Goal: Entertainment & Leisure: Browse casually

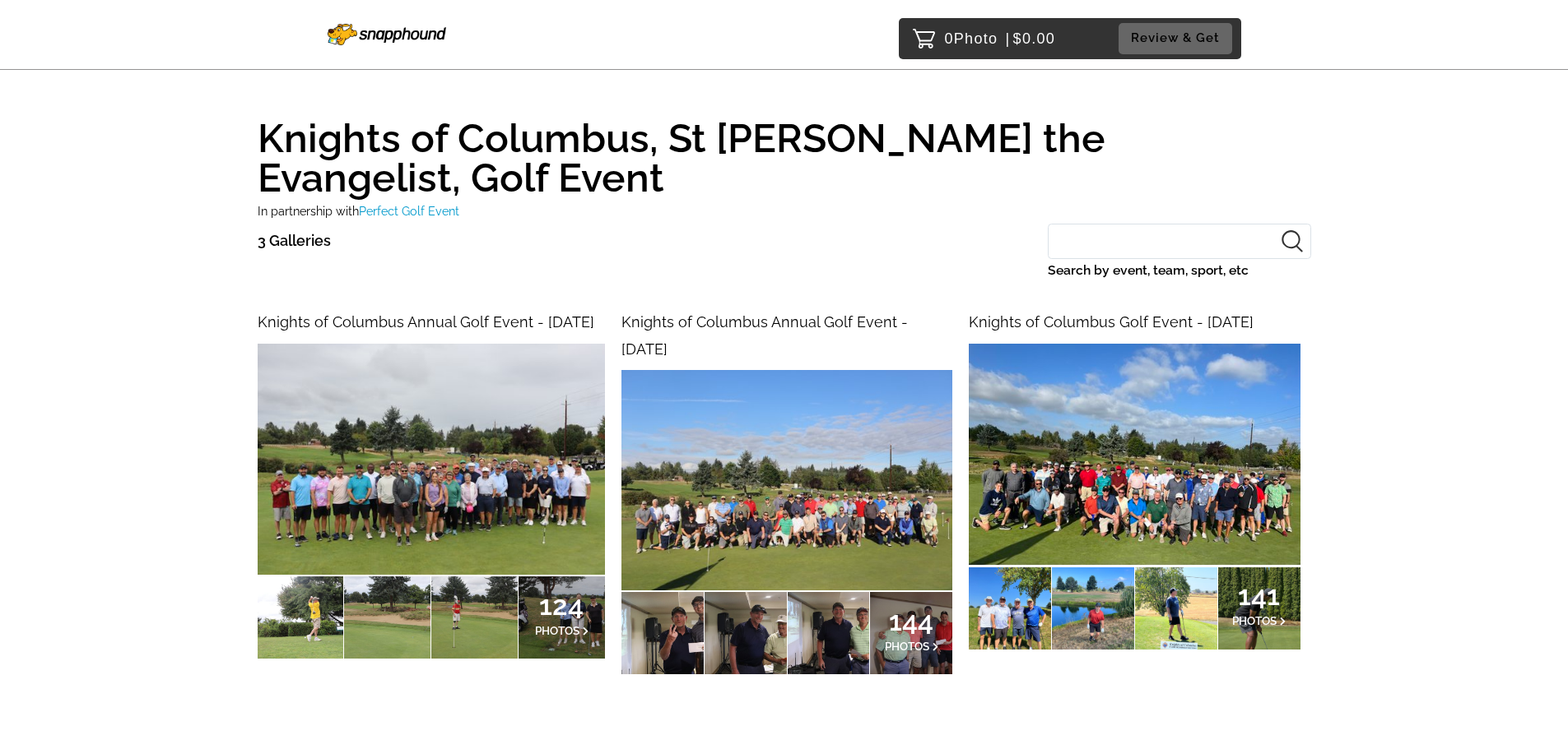
click at [412, 459] on img at bounding box center [431, 459] width 347 height 231
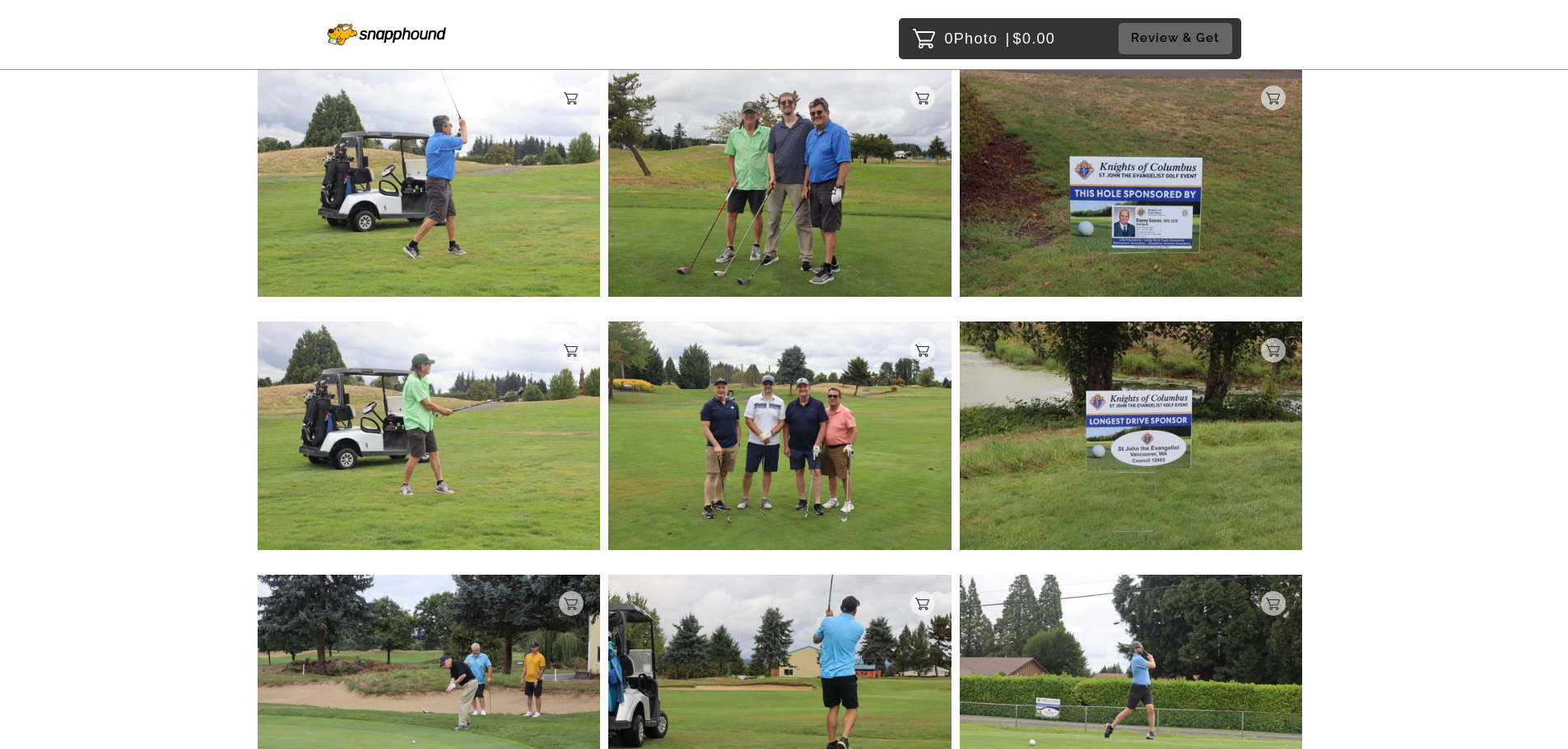
scroll to position [1563, 0]
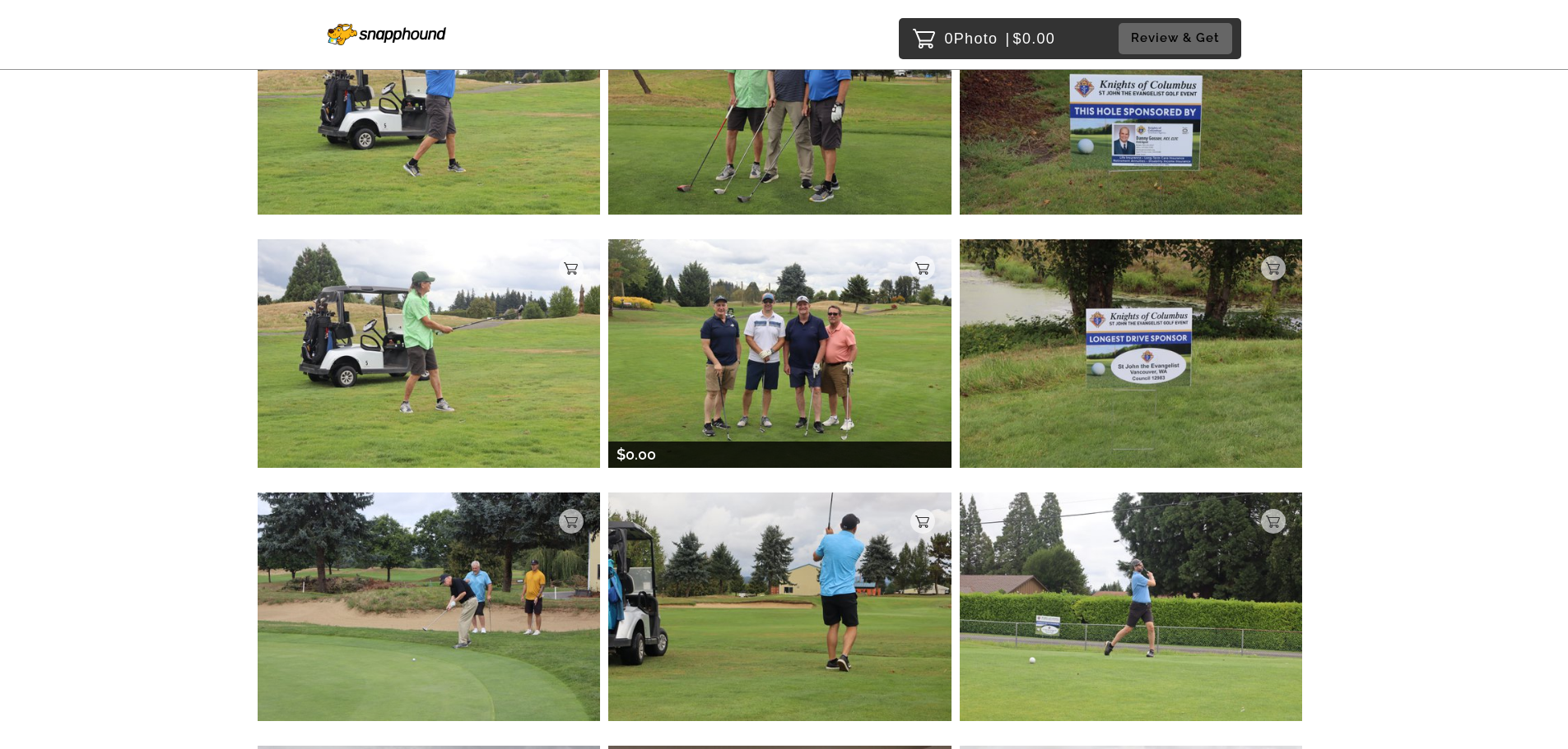
click at [773, 392] on img at bounding box center [780, 353] width 344 height 228
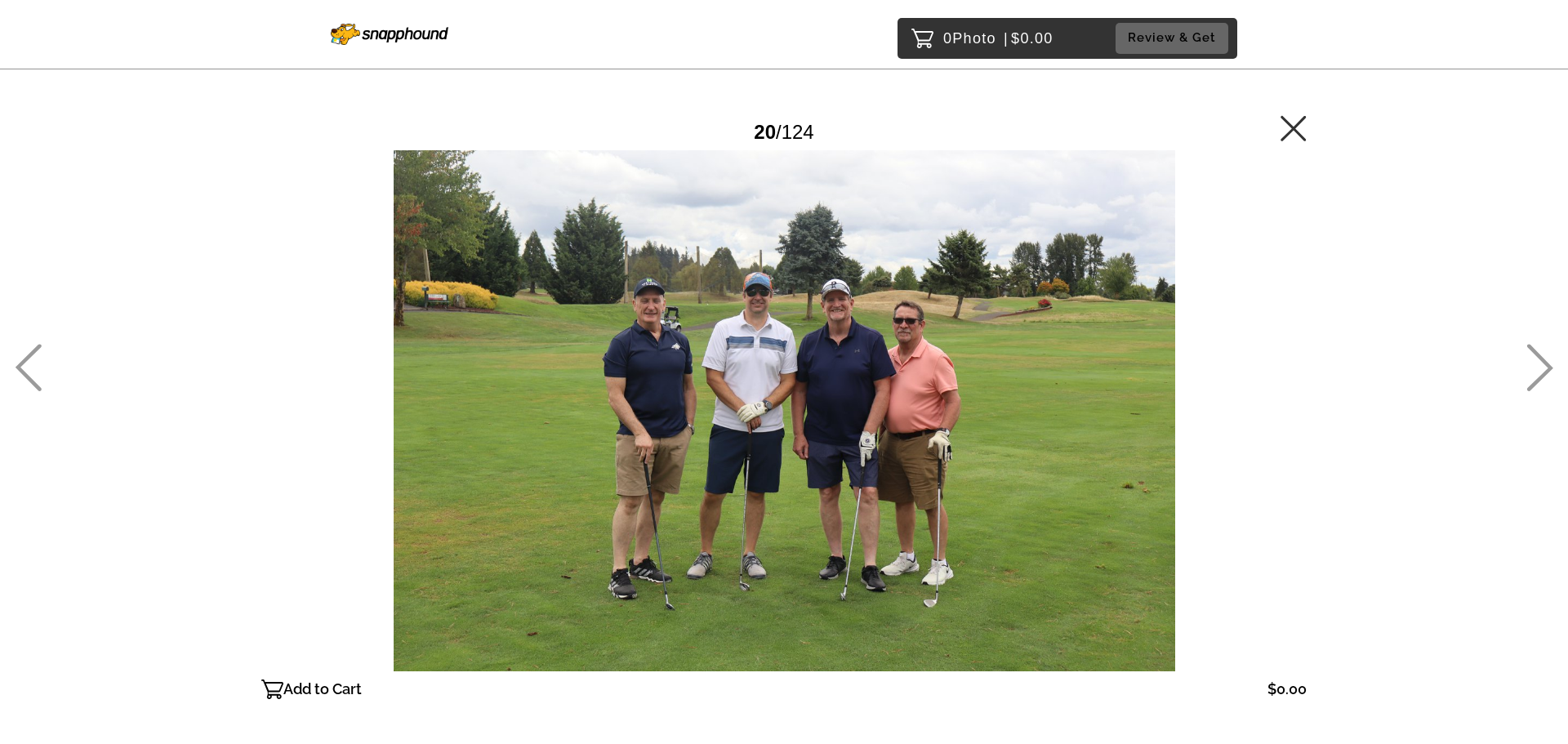
click at [1294, 127] on icon at bounding box center [1293, 128] width 25 height 25
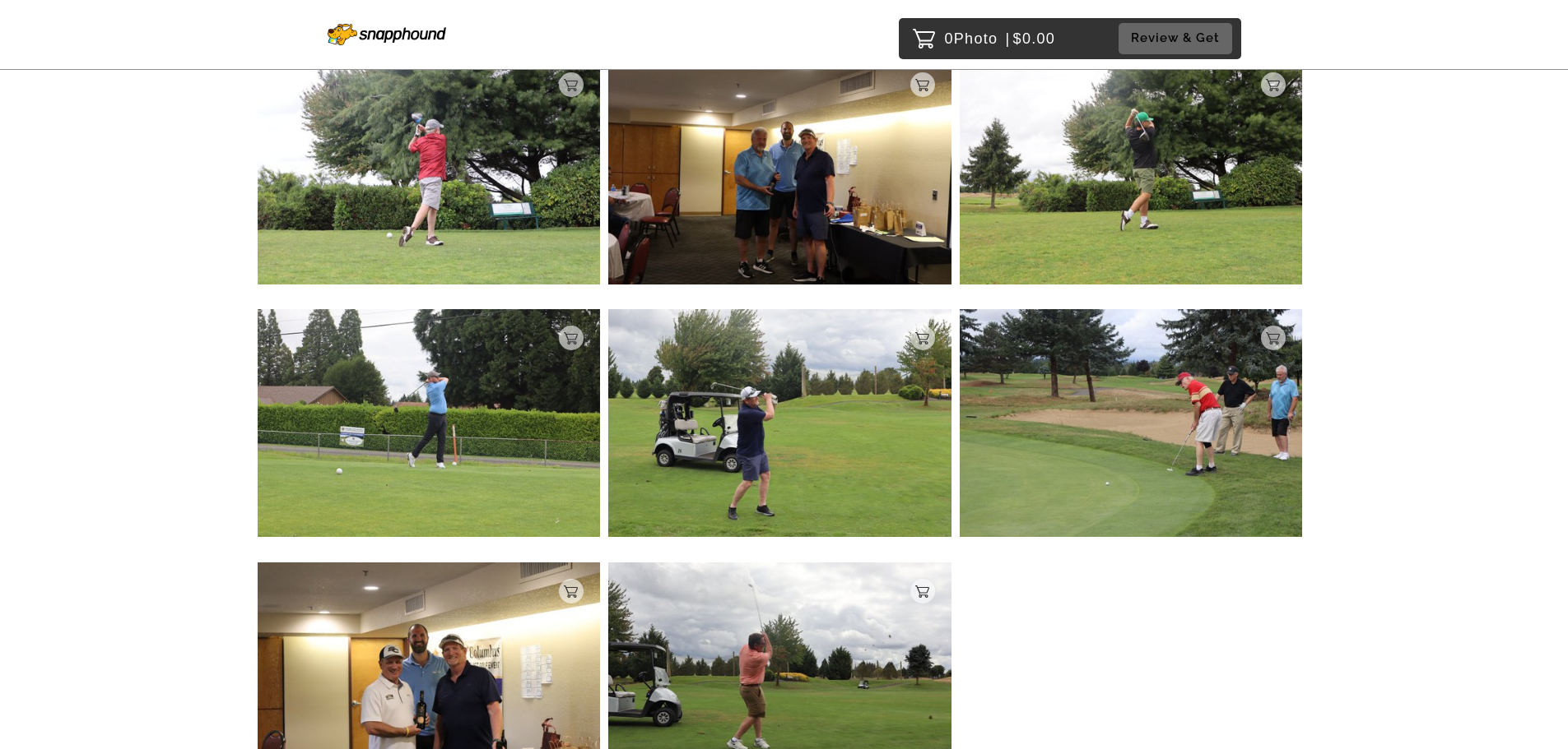
scroll to position [3096, 0]
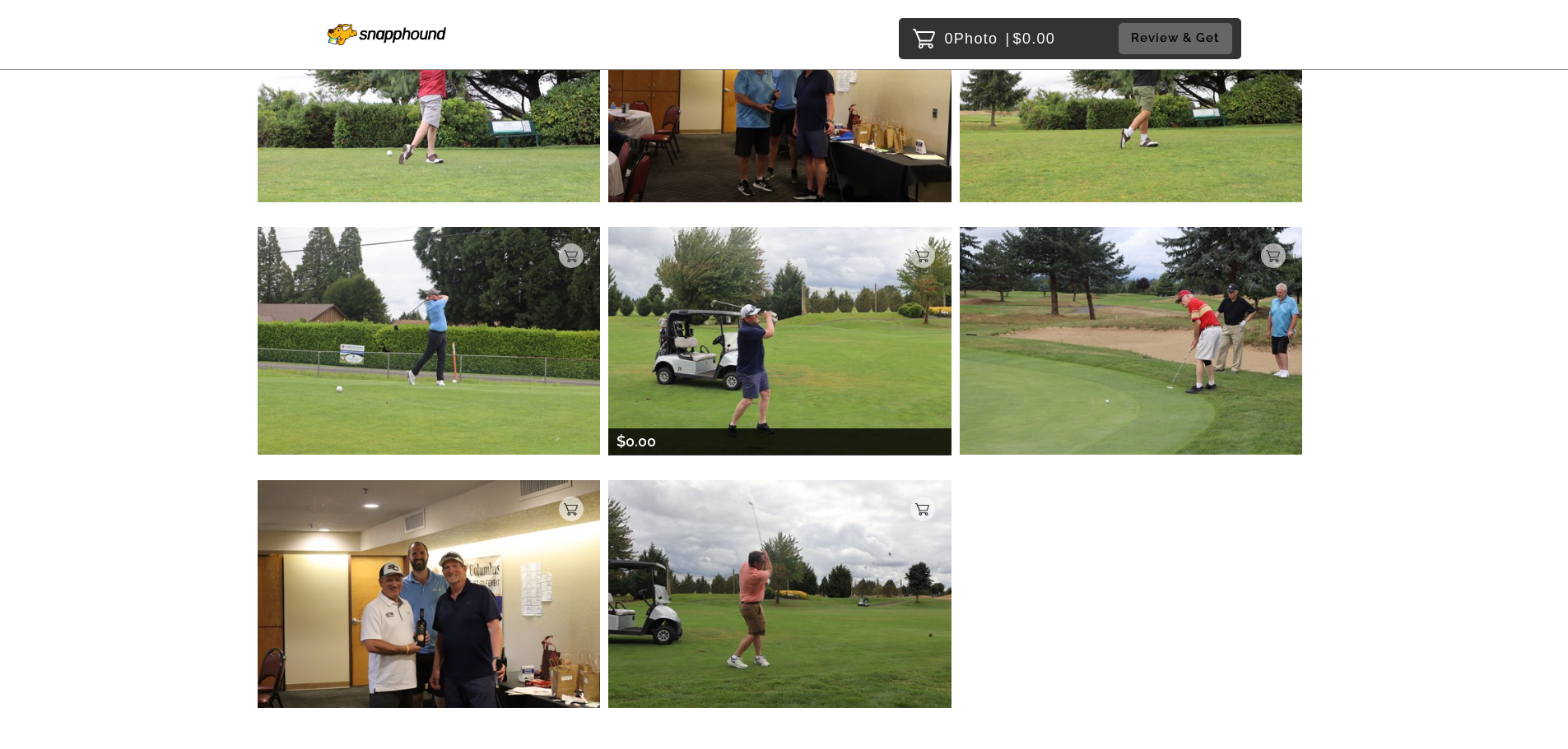
click at [803, 381] on img at bounding box center [780, 341] width 344 height 228
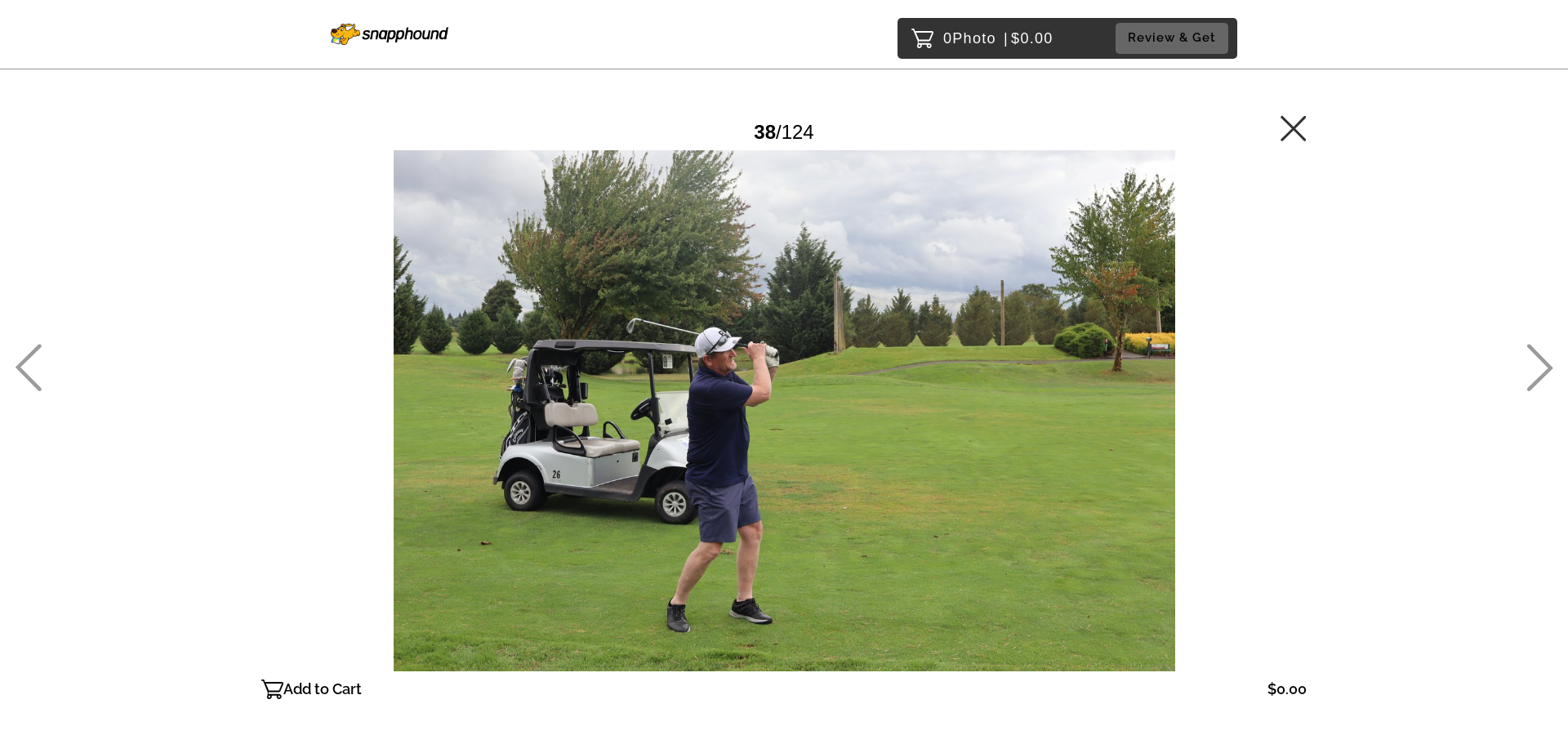
click at [1296, 127] on icon at bounding box center [1293, 128] width 25 height 25
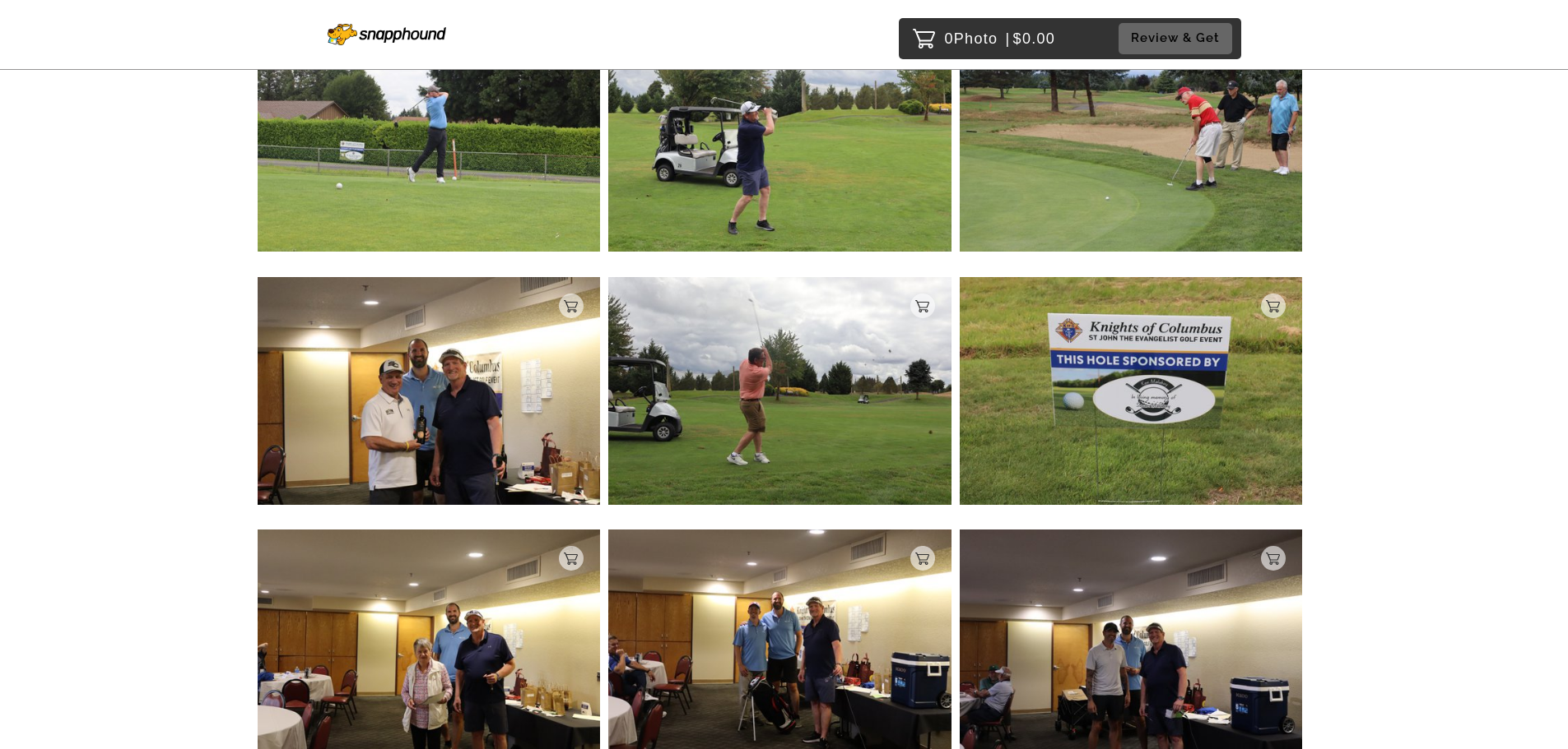
scroll to position [3383, 0]
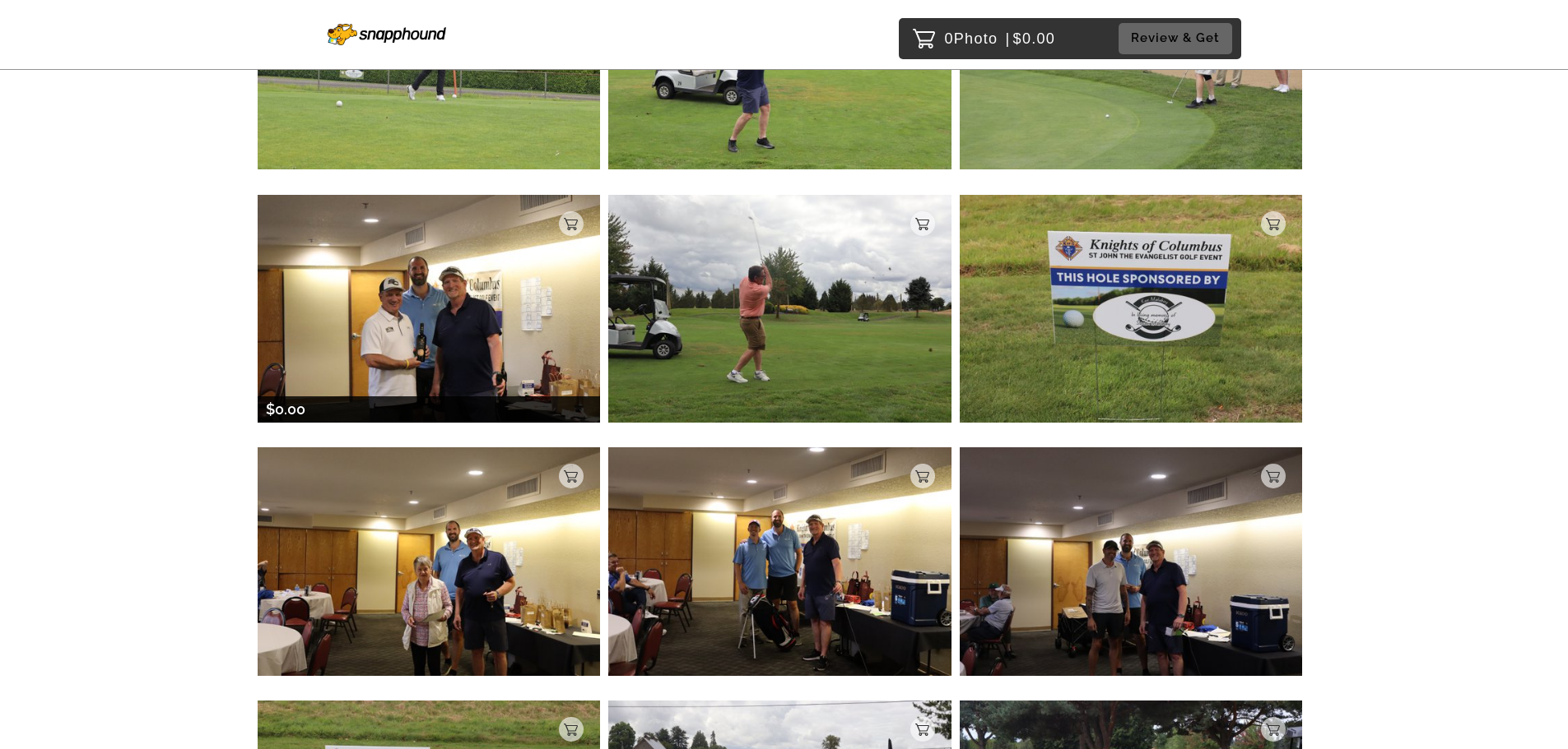
click at [488, 363] on img at bounding box center [429, 308] width 344 height 228
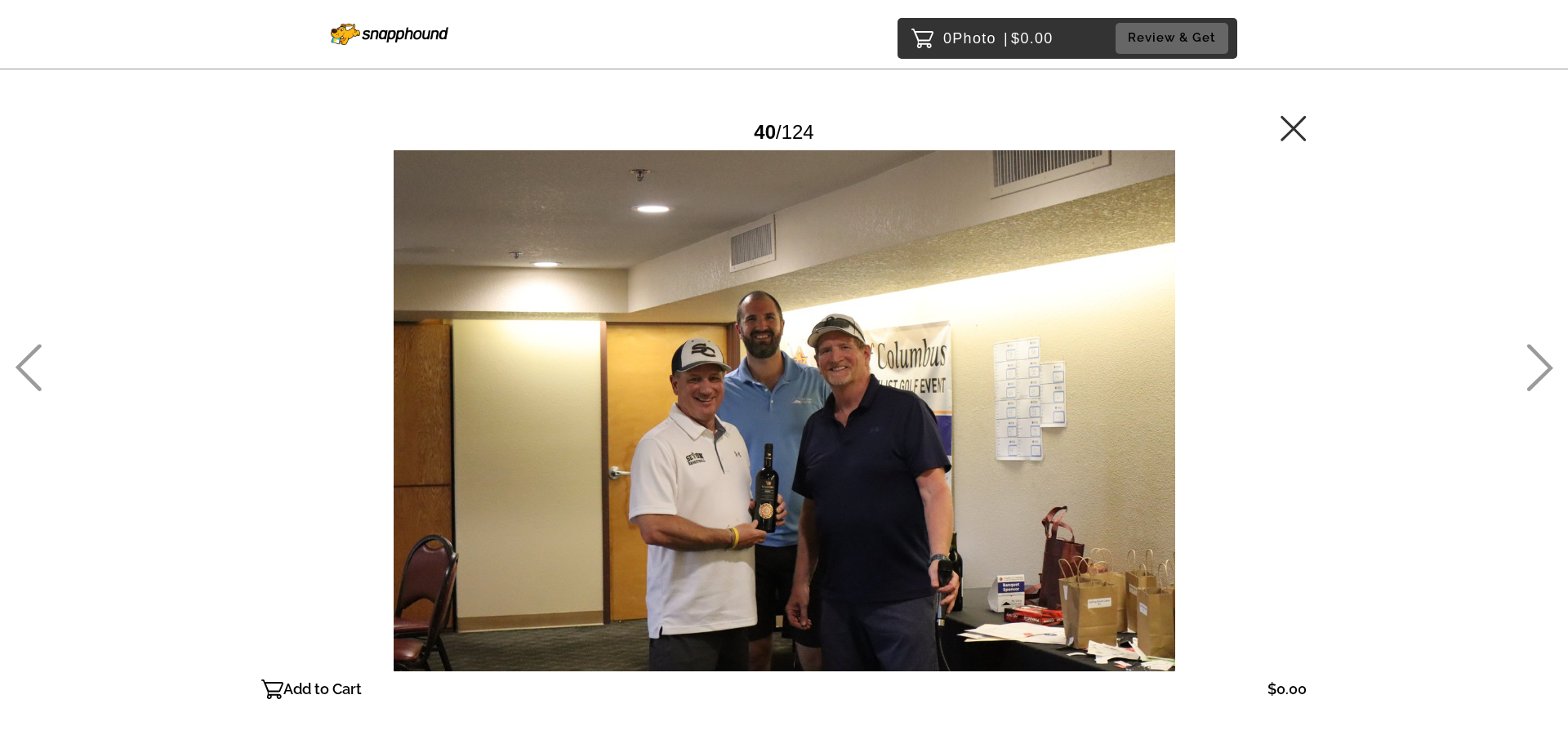
click at [1295, 126] on icon at bounding box center [1293, 128] width 25 height 25
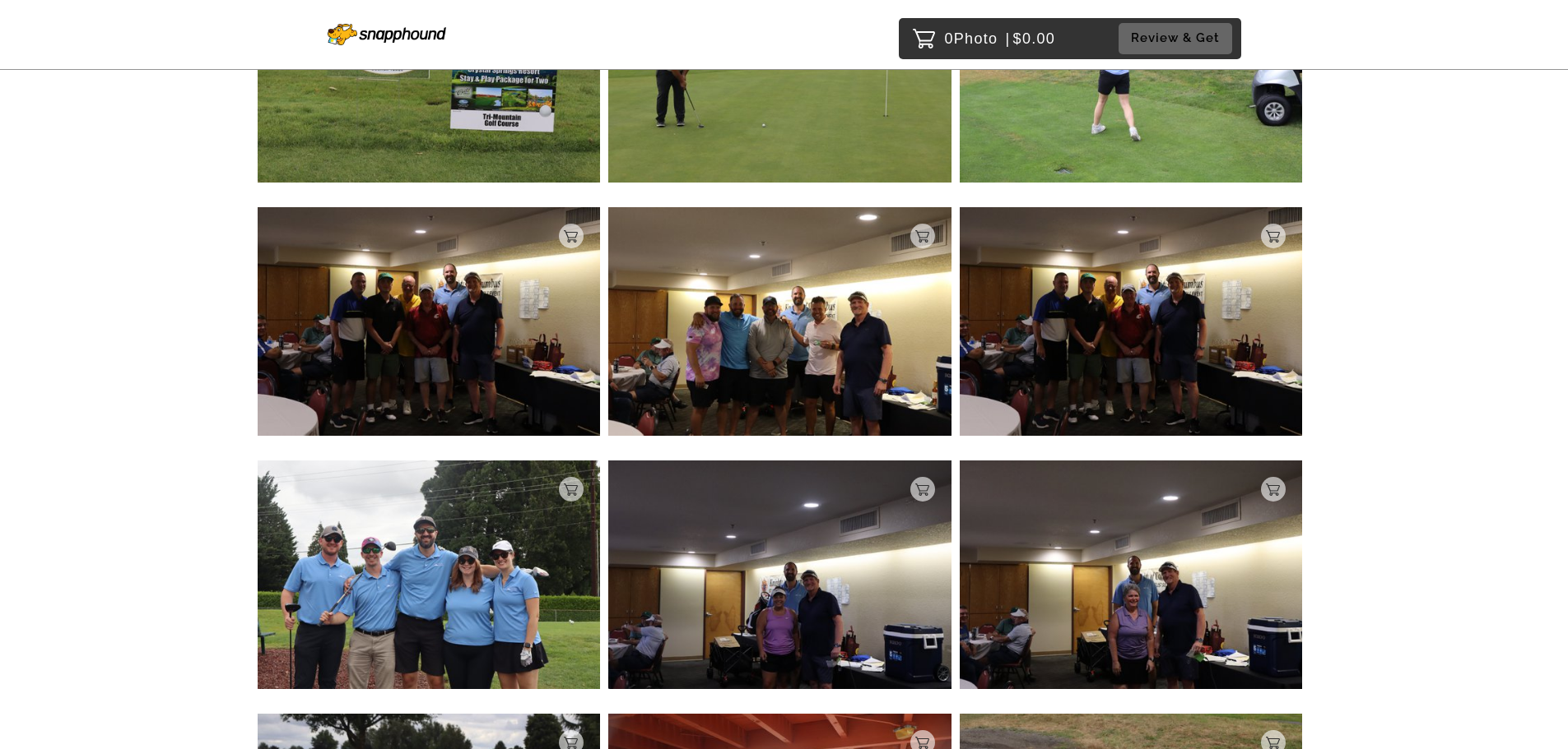
scroll to position [4212, 0]
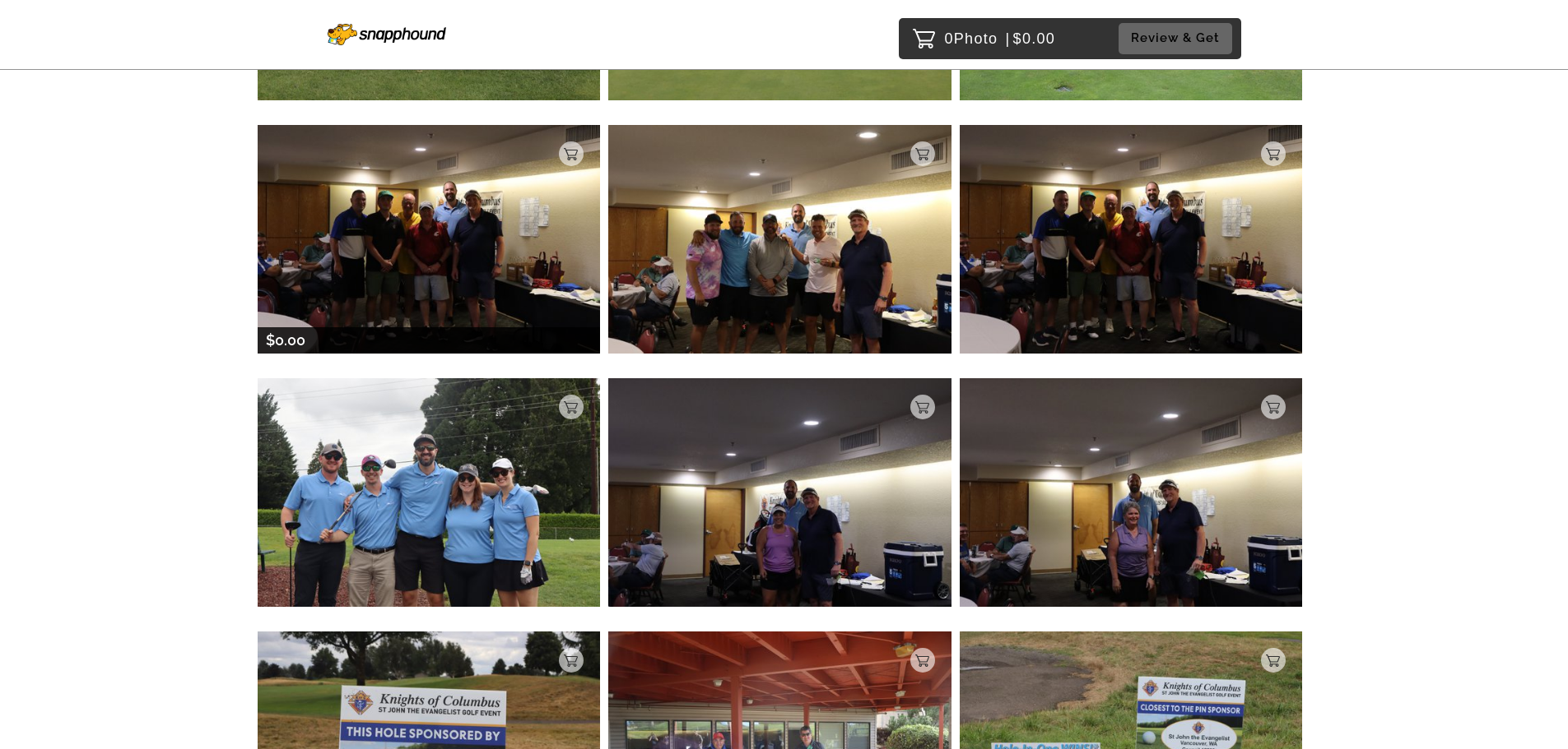
click at [403, 271] on img at bounding box center [429, 238] width 344 height 228
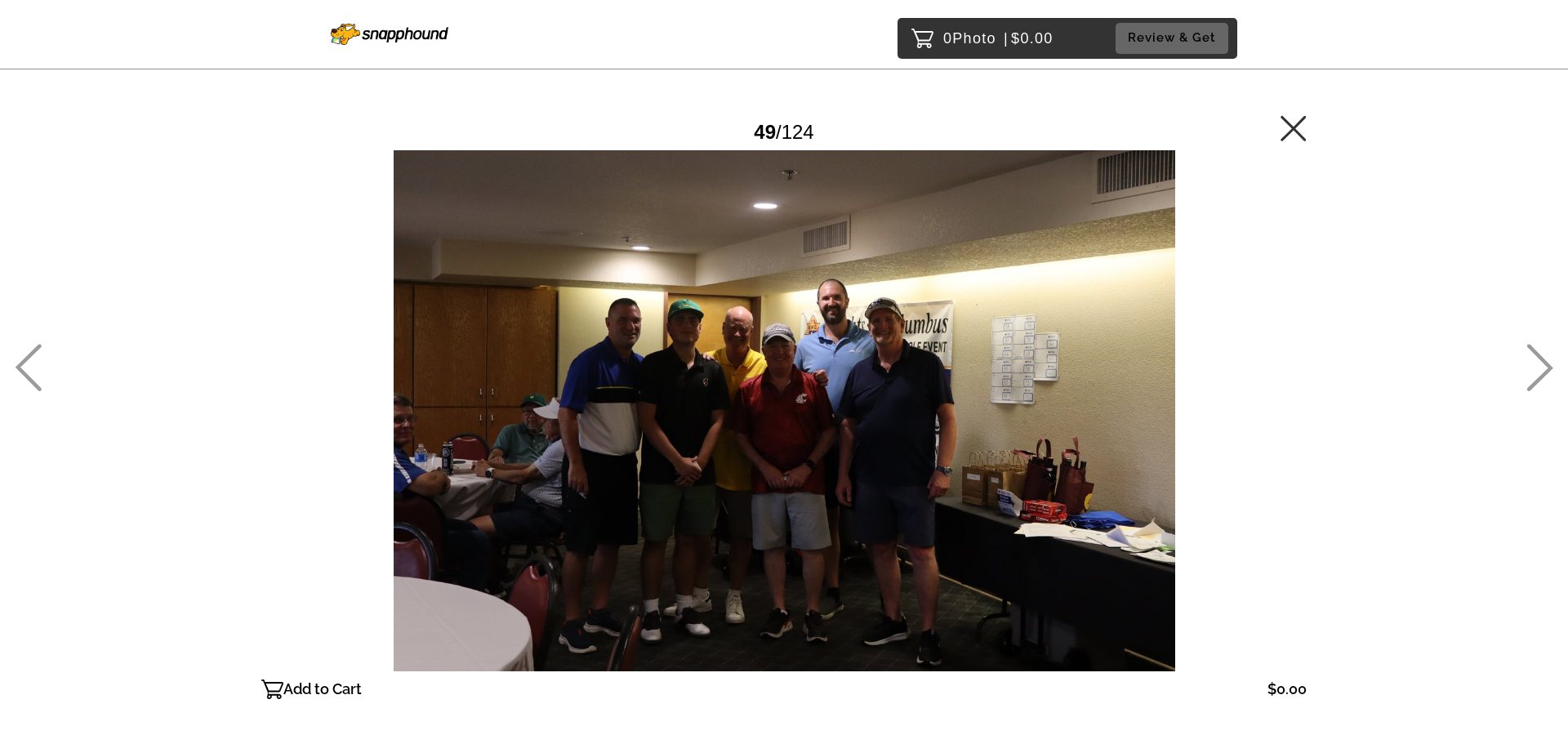
click at [1298, 125] on icon at bounding box center [1293, 128] width 26 height 26
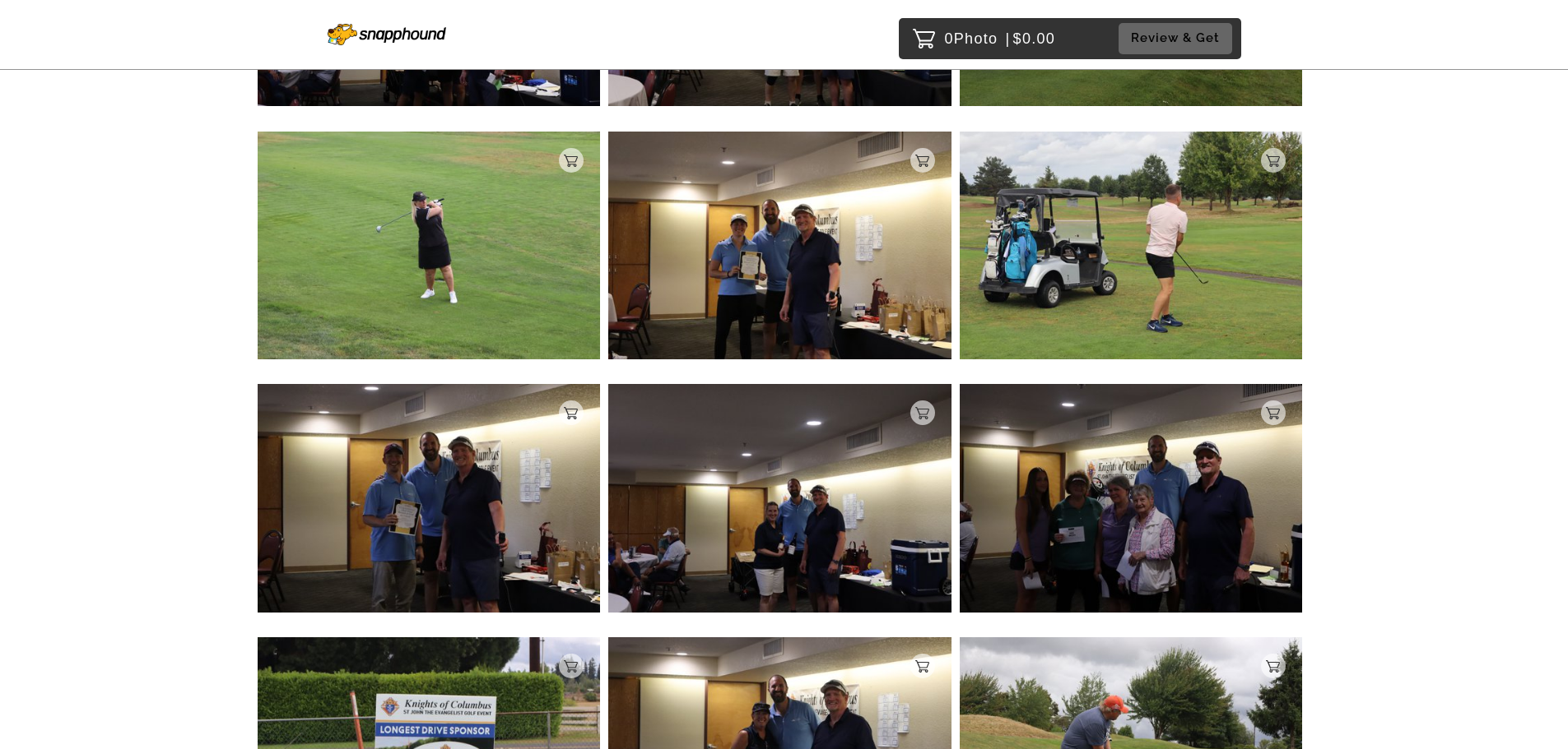
scroll to position [5302, 0]
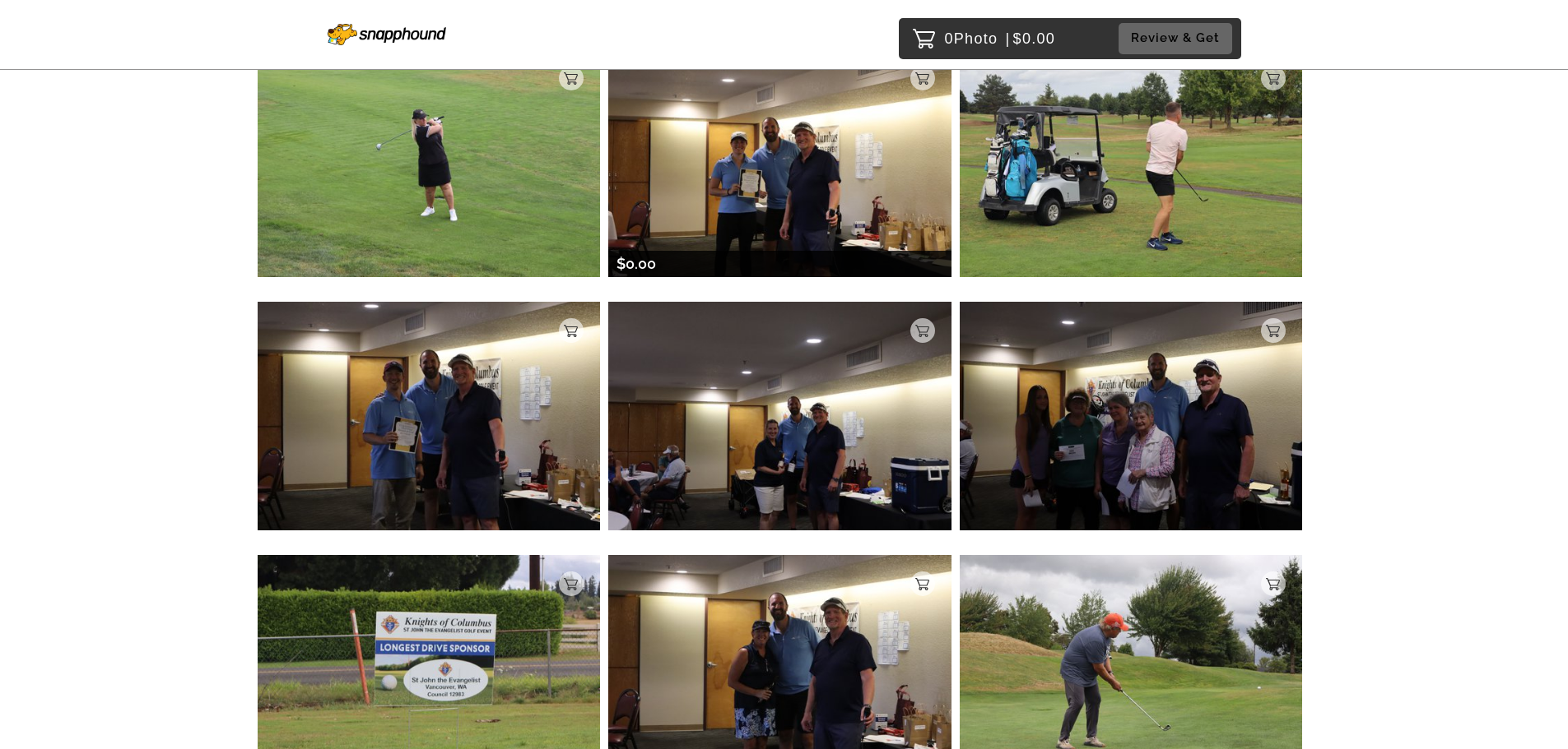
click at [777, 226] on img at bounding box center [780, 163] width 344 height 228
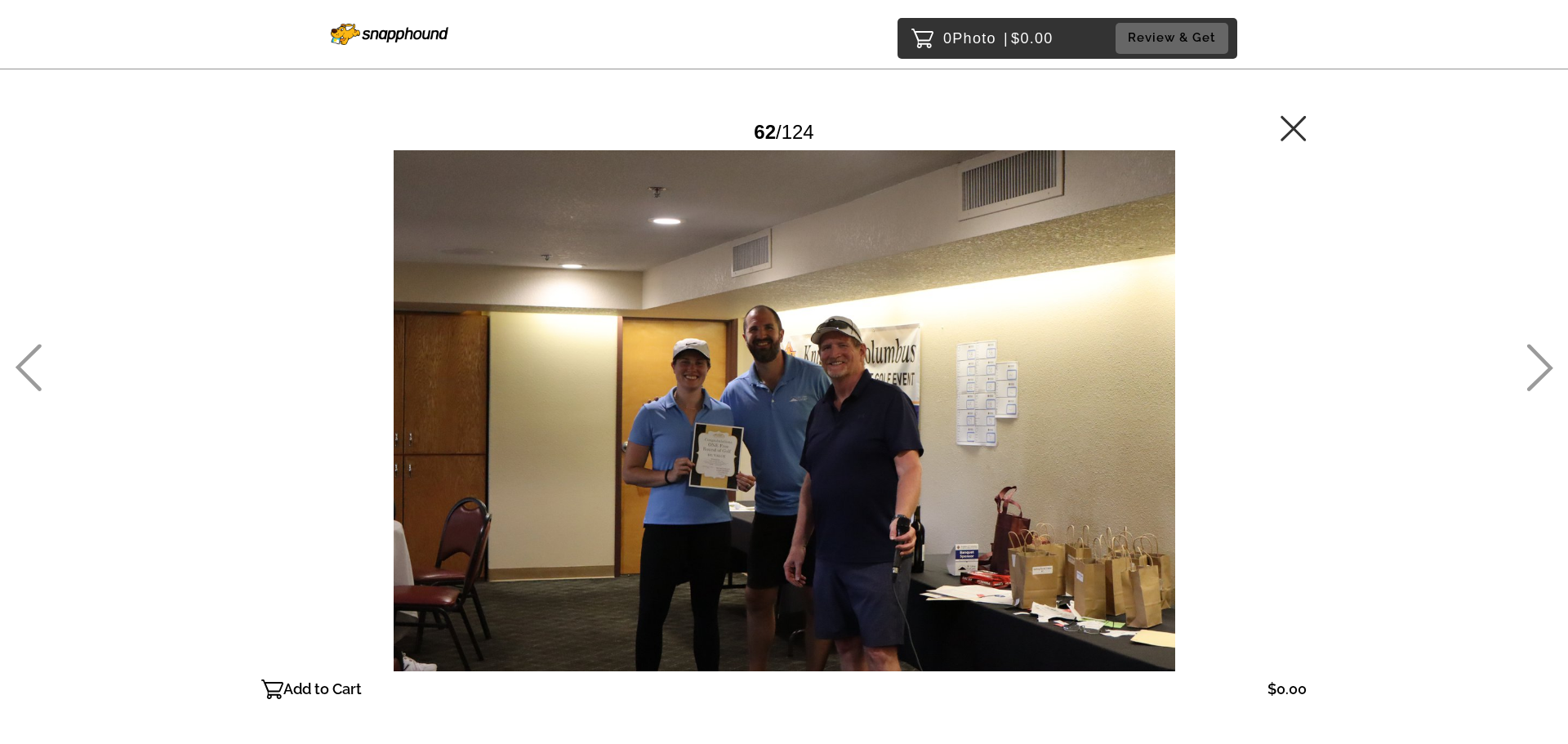
click at [1295, 122] on icon at bounding box center [1293, 128] width 26 height 26
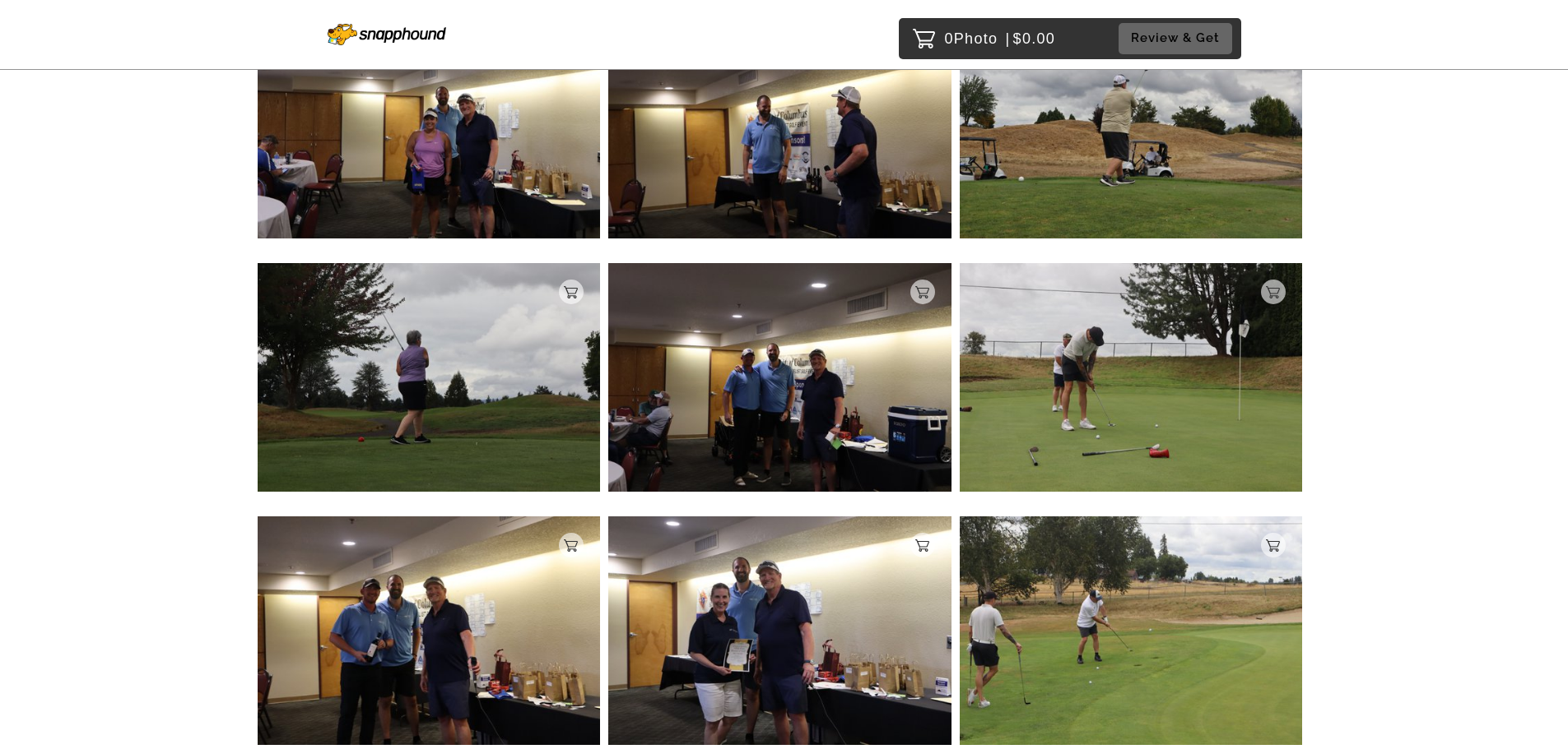
scroll to position [8289, 0]
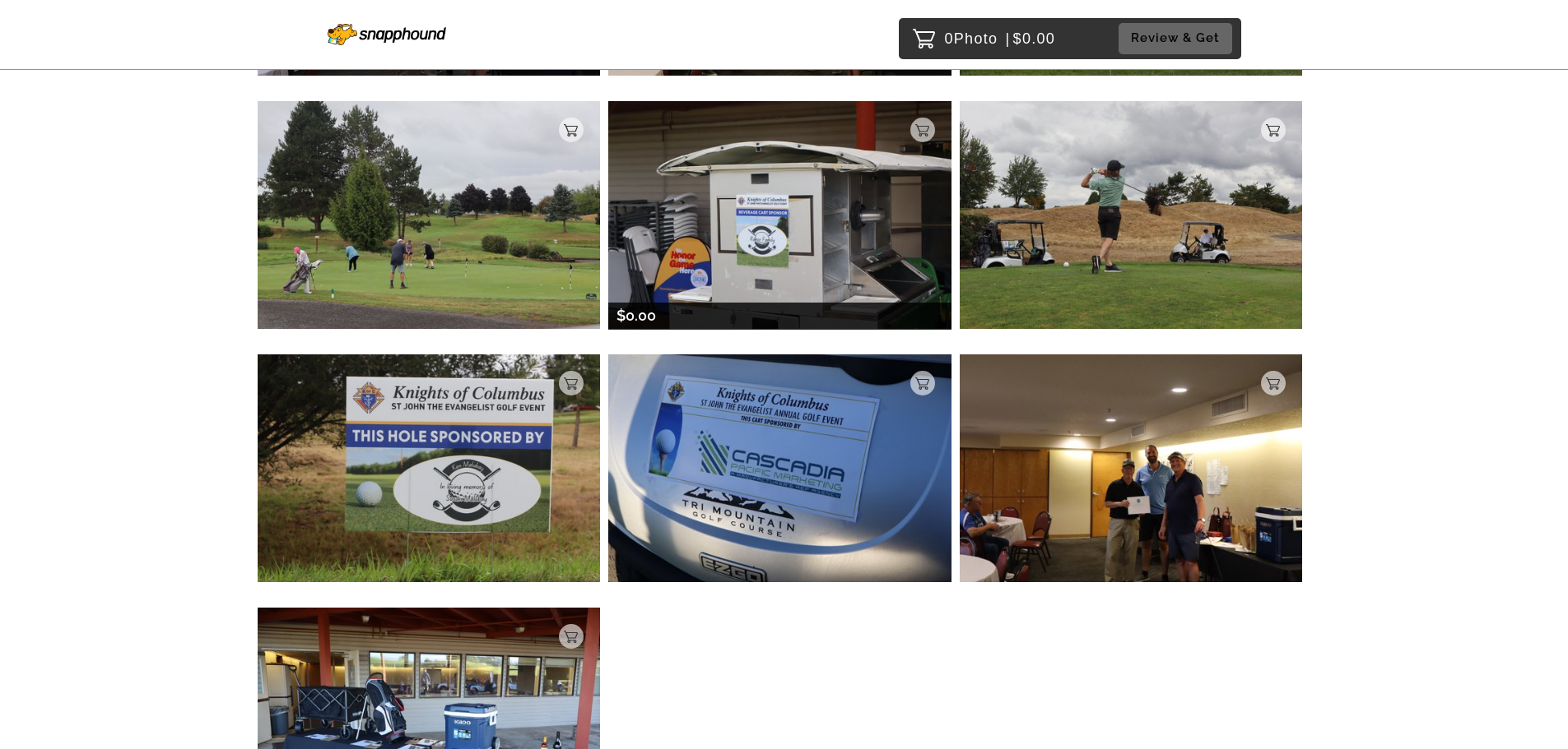
click at [712, 307] on img at bounding box center [780, 214] width 344 height 228
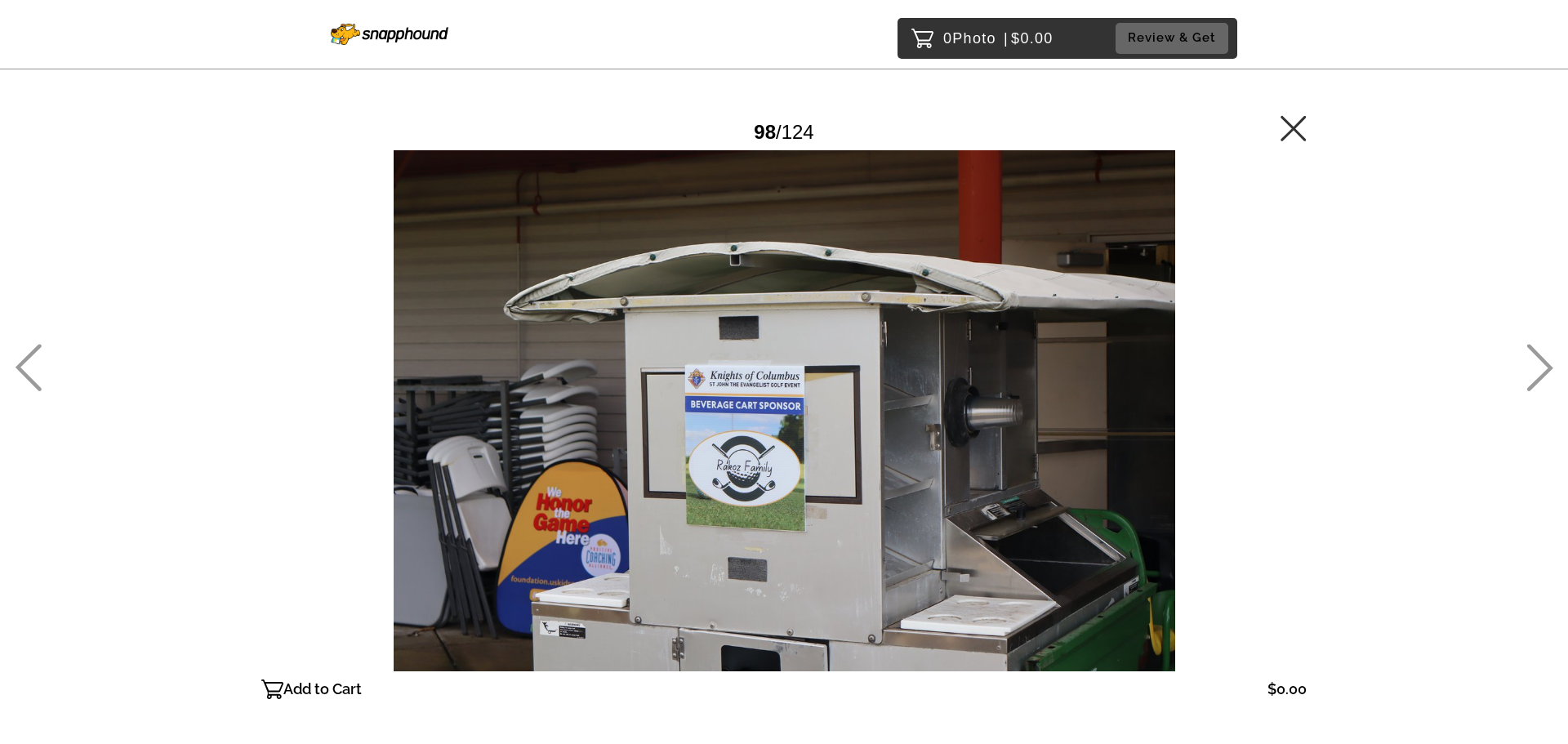
click at [1296, 125] on icon at bounding box center [1293, 128] width 25 height 25
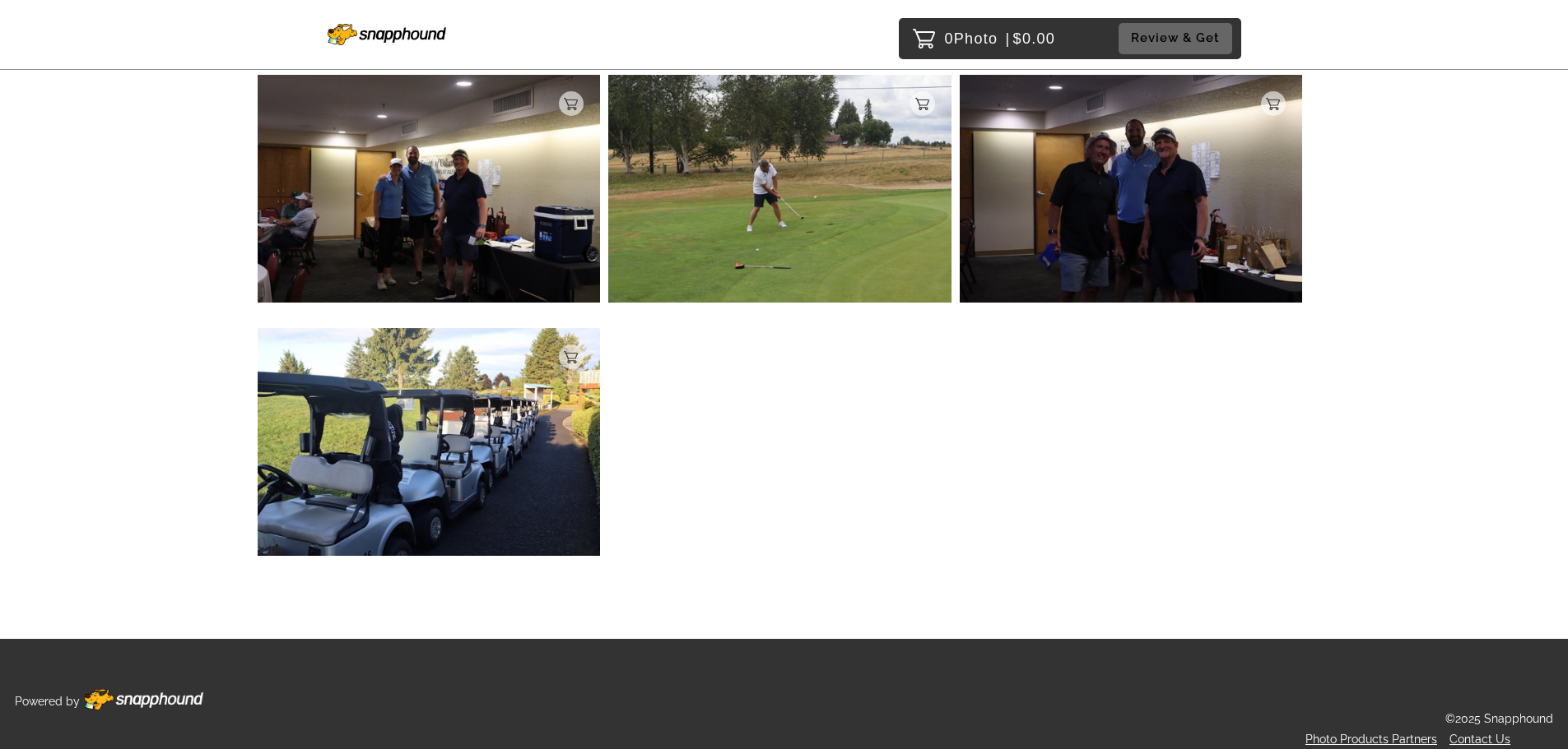
scroll to position [10402, 0]
